Goal: Find specific page/section: Find specific page/section

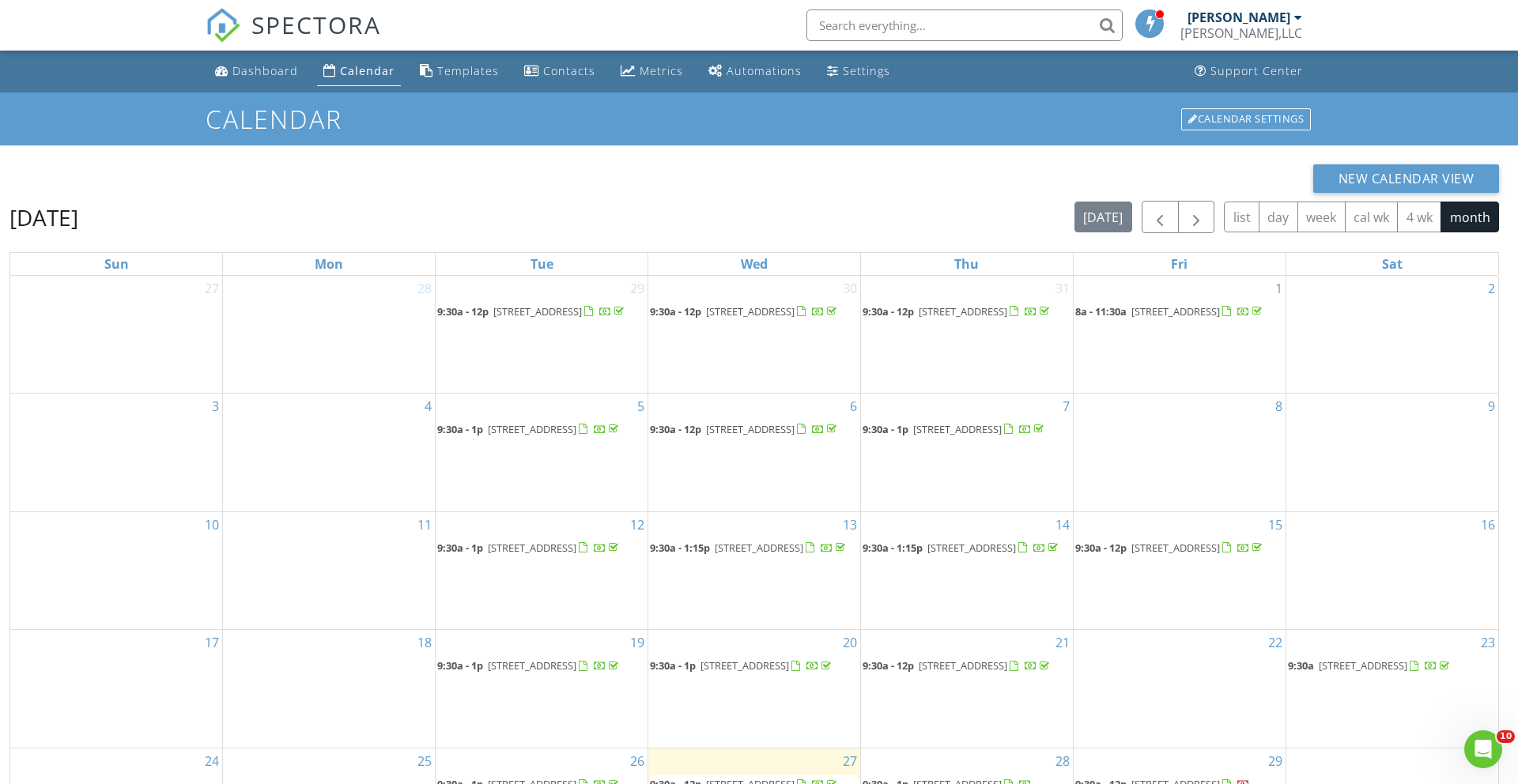
click at [876, 24] on input "text" at bounding box center [965, 26] width 317 height 32
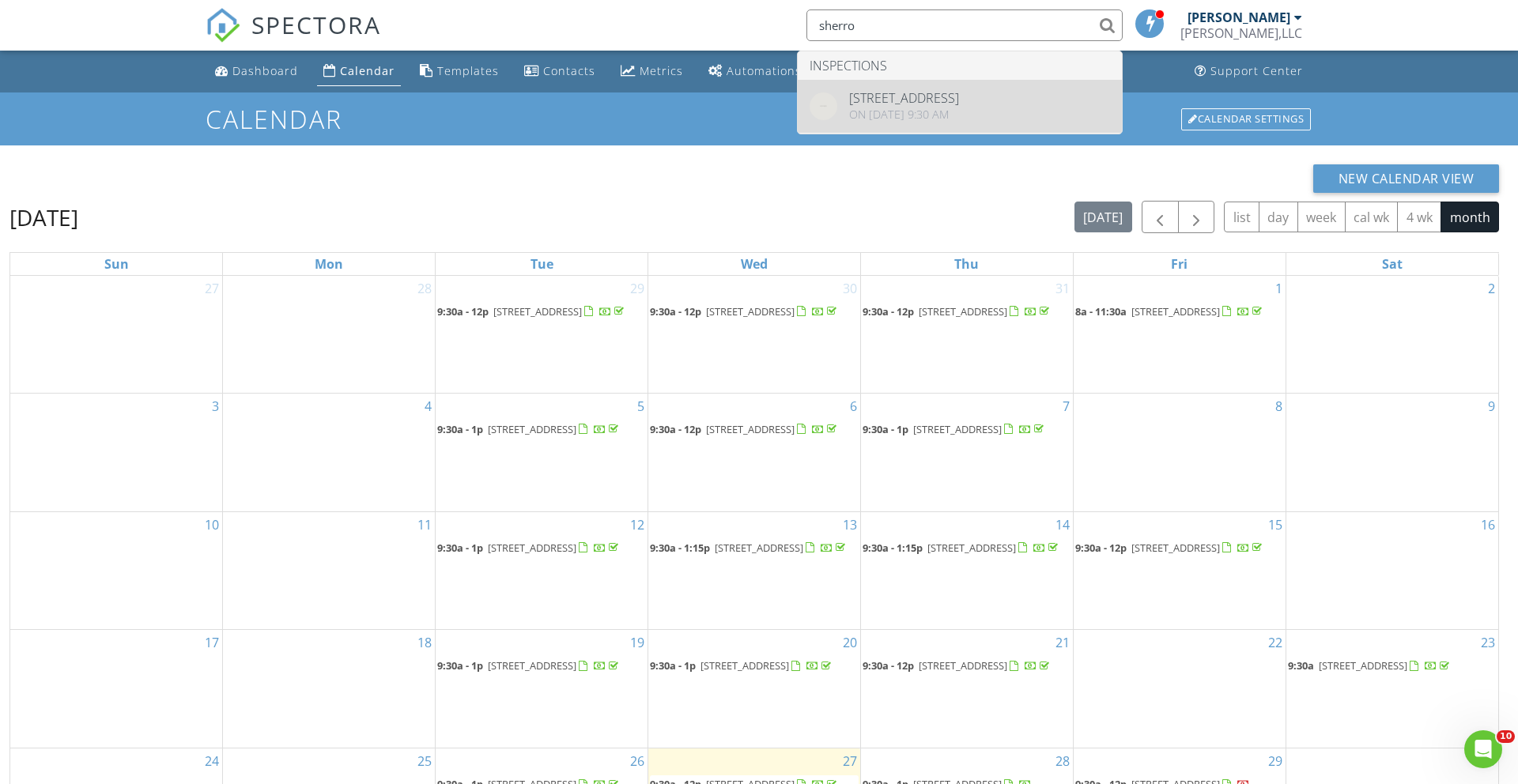
type input "sherro"
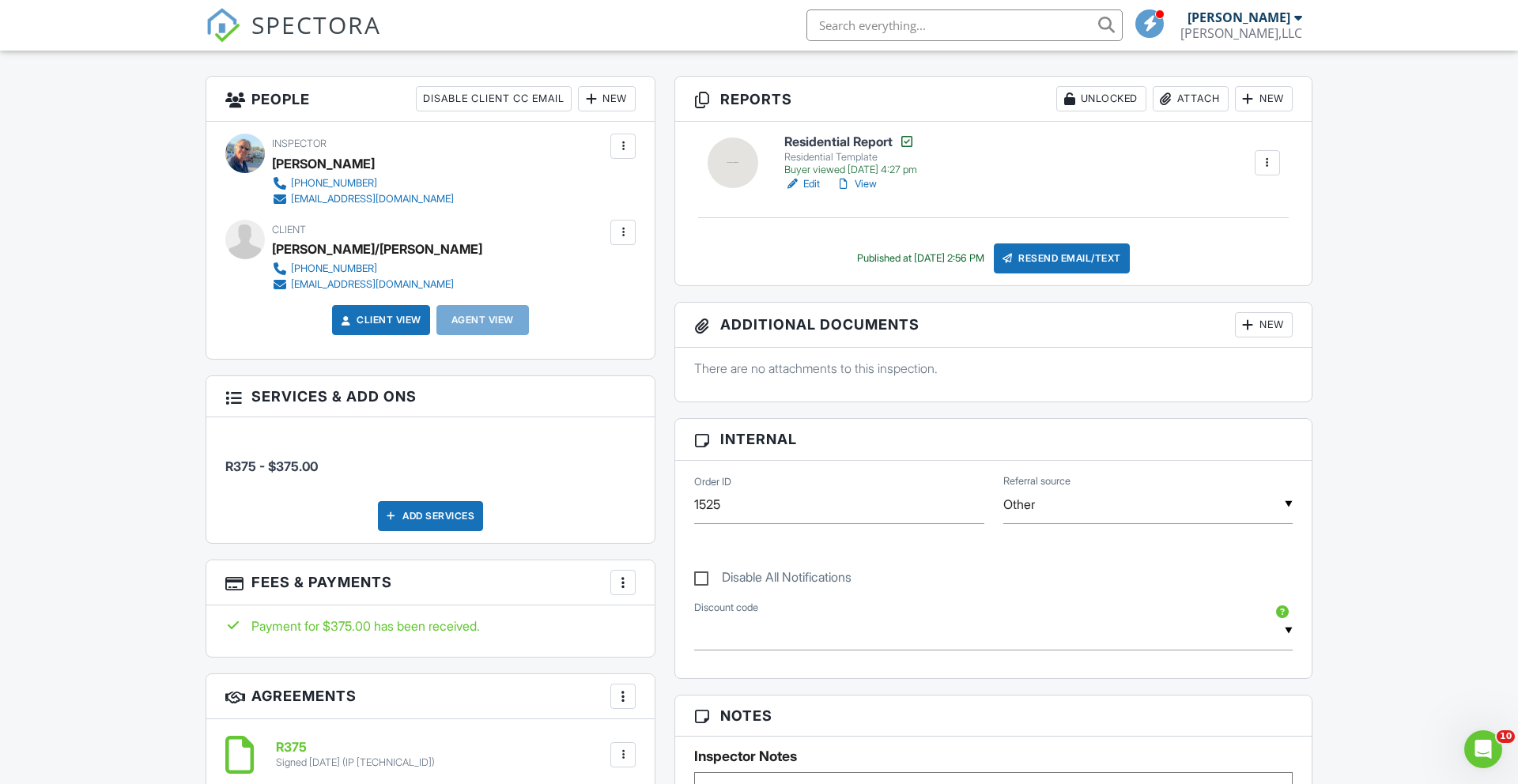
click at [858, 183] on link "View" at bounding box center [856, 184] width 41 height 16
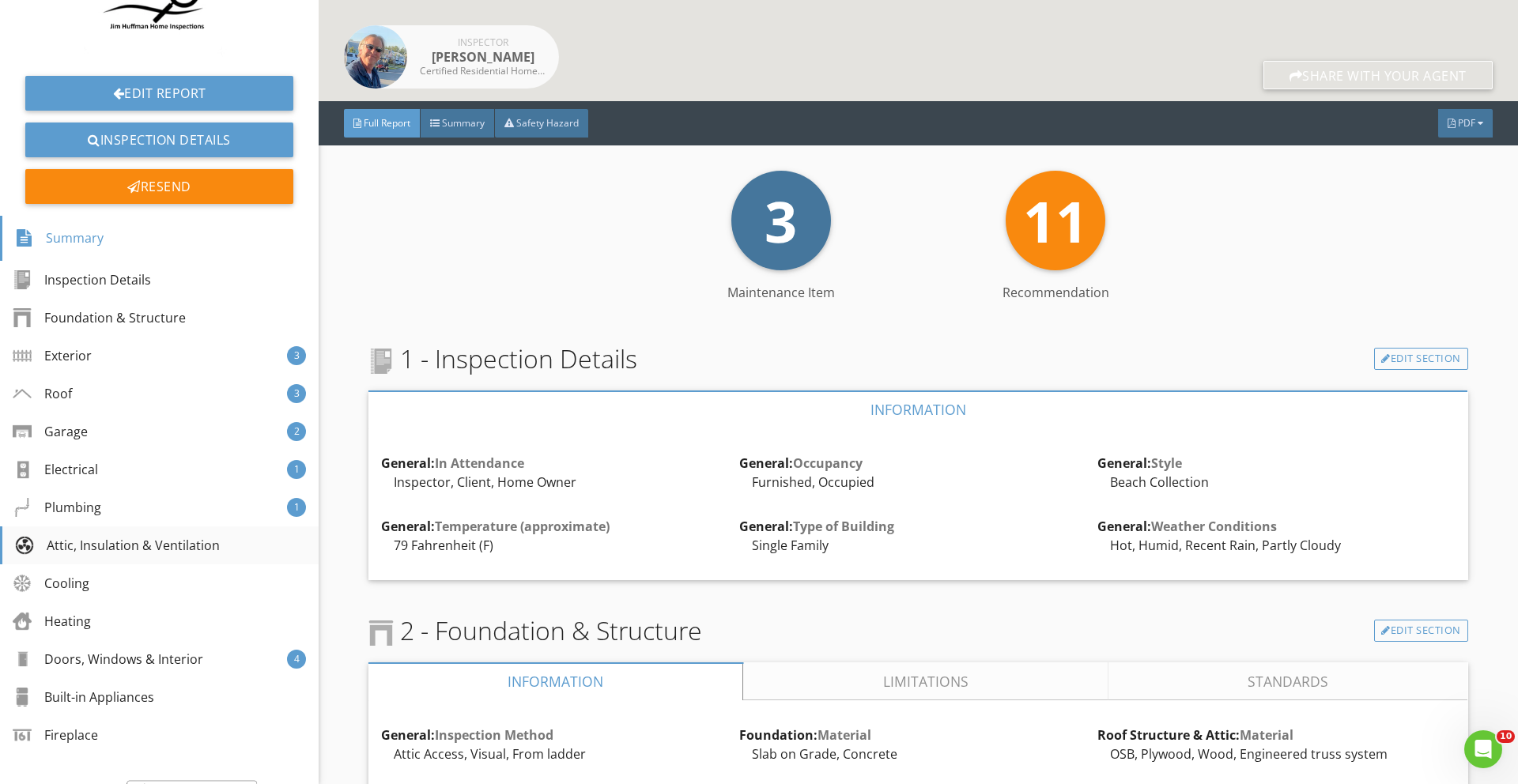
scroll to position [156, 0]
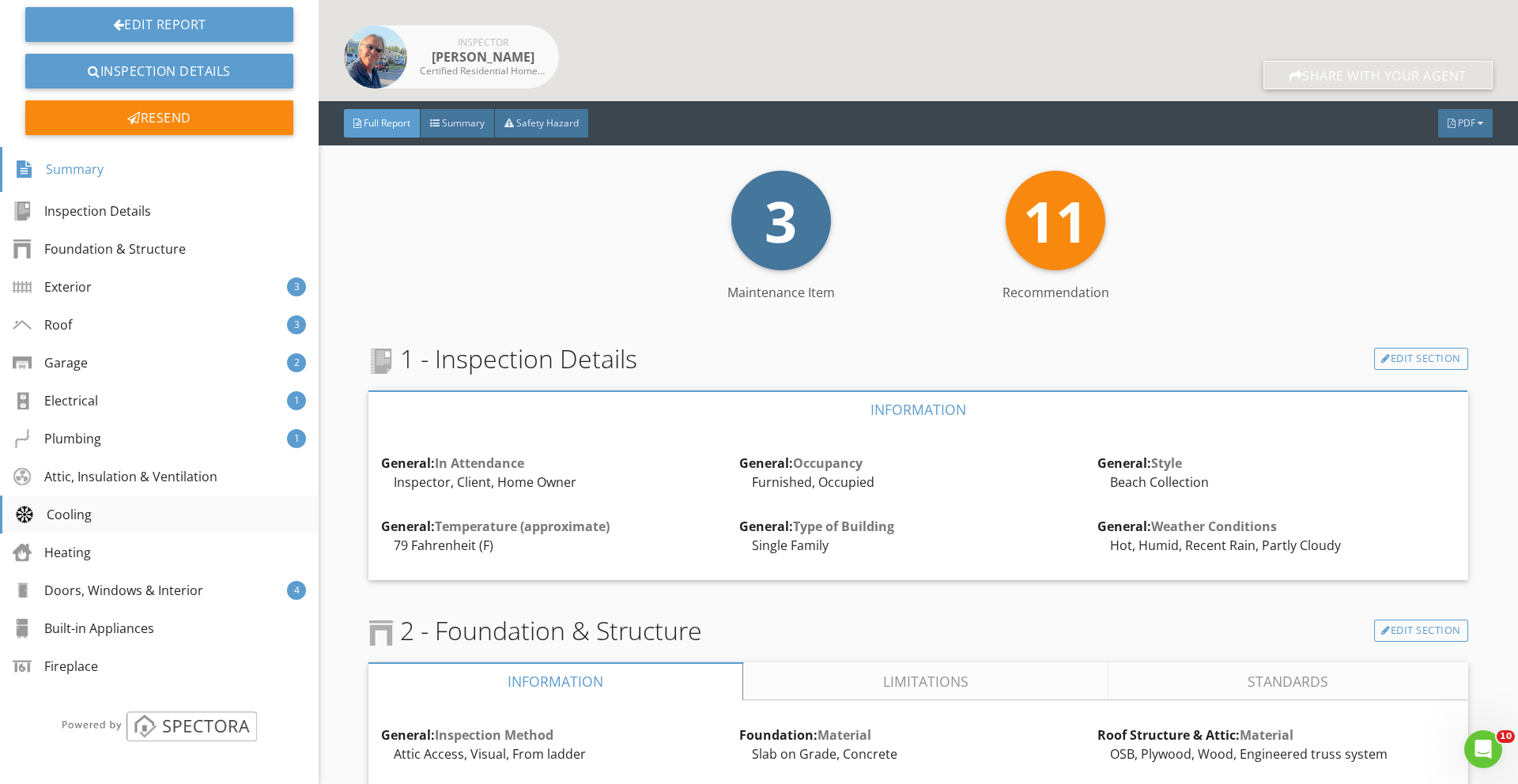
click at [71, 514] on div "Cooling" at bounding box center [53, 514] width 77 height 19
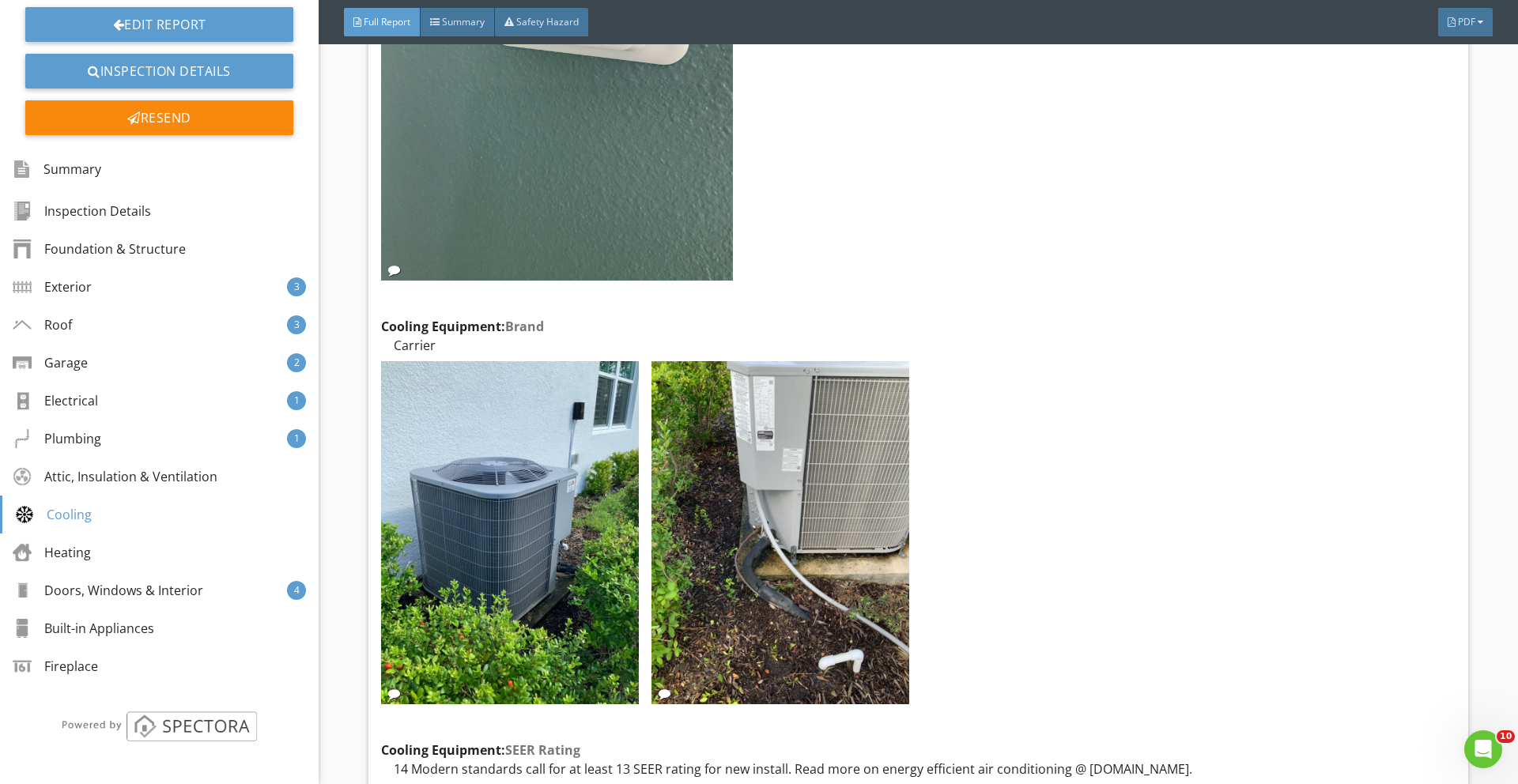
scroll to position [17055, 0]
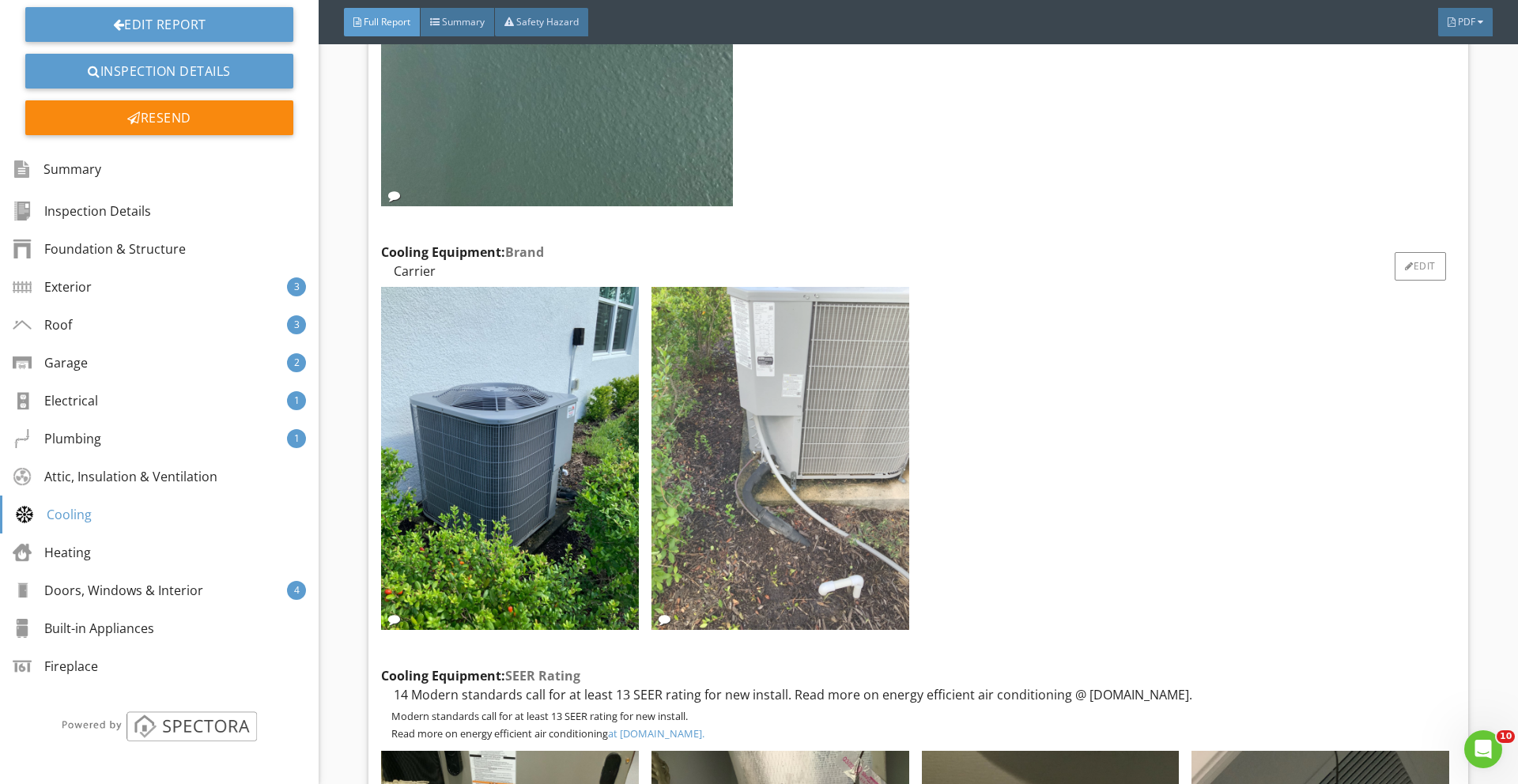
click at [778, 549] on img at bounding box center [781, 459] width 258 height 343
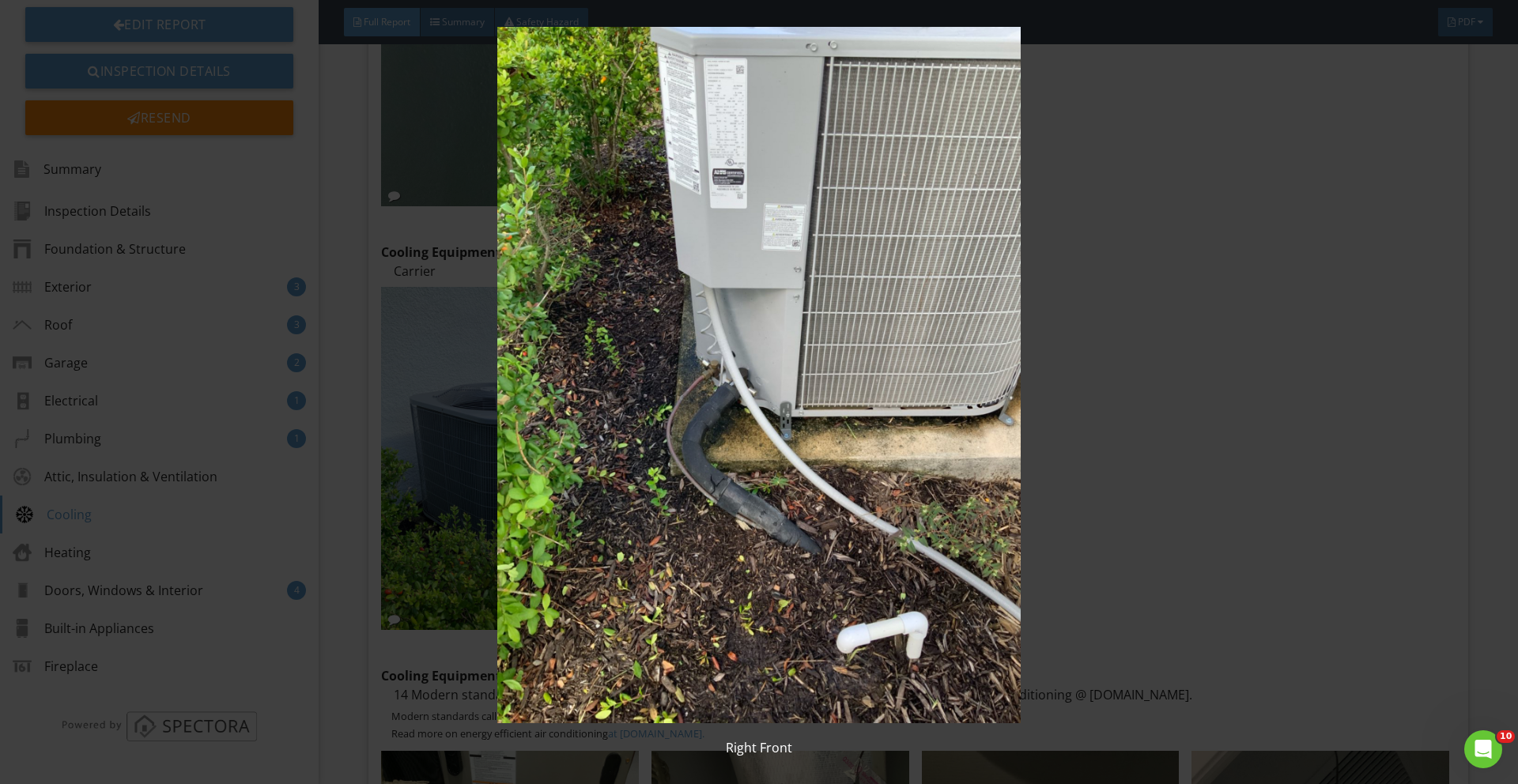
click at [782, 125] on img at bounding box center [759, 375] width 1393 height 697
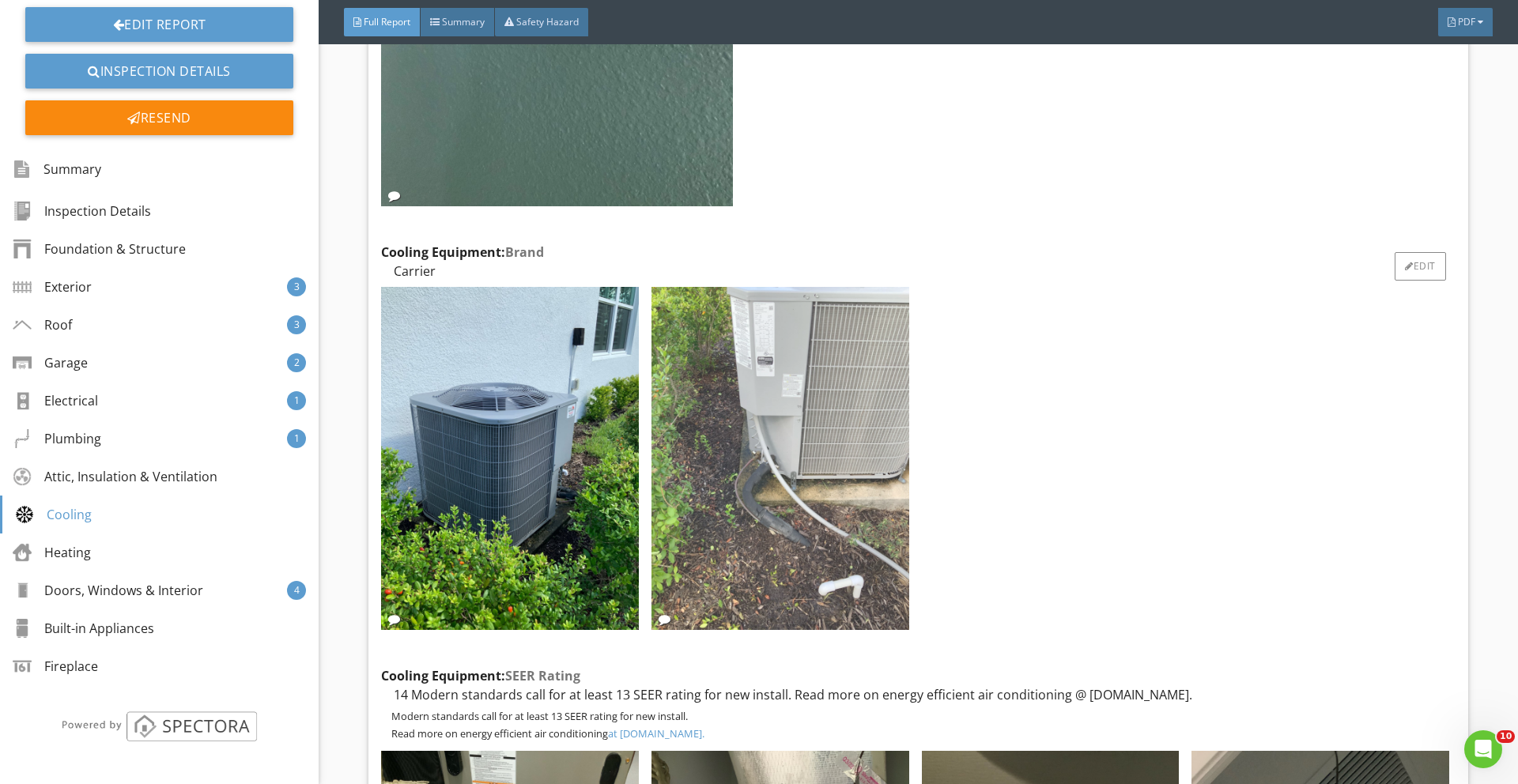
click at [811, 388] on img at bounding box center [781, 459] width 258 height 343
